Goal: Navigation & Orientation: Find specific page/section

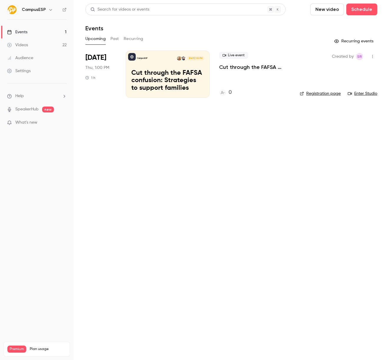
click at [112, 43] on button "Past" at bounding box center [114, 38] width 9 height 9
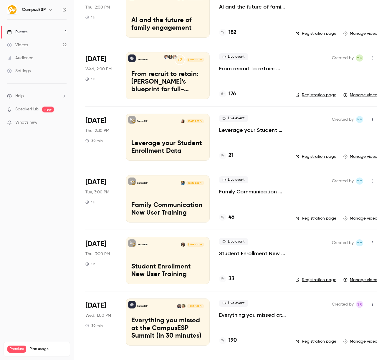
scroll to position [102, 0]
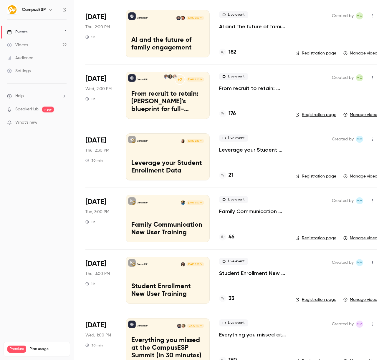
click at [43, 11] on h6 "CampusESP" at bounding box center [34, 10] width 24 height 6
click at [50, 11] on icon "button" at bounding box center [50, 9] width 5 height 5
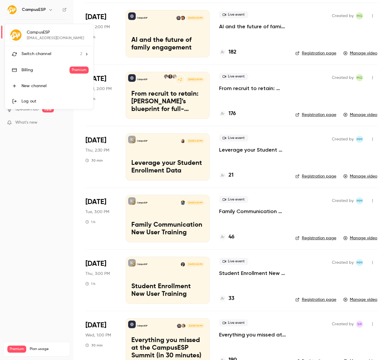
click at [76, 53] on div "Switch channel 2" at bounding box center [51, 54] width 61 height 6
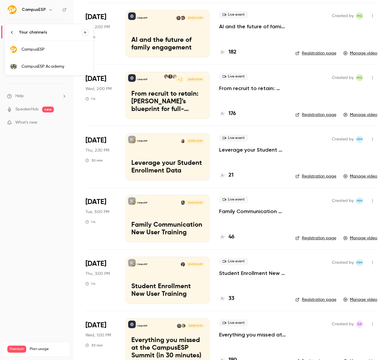
click at [46, 49] on div "CampusESP" at bounding box center [54, 50] width 67 height 6
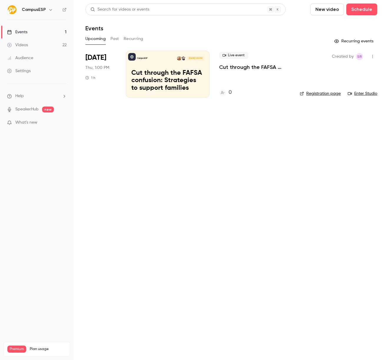
click at [113, 39] on button "Past" at bounding box center [114, 38] width 9 height 9
